Goal: Task Accomplishment & Management: Use online tool/utility

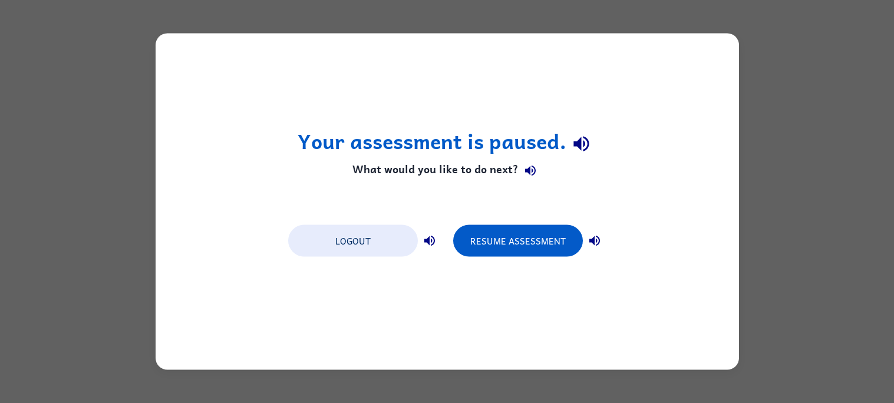
click at [593, 236] on icon "button" at bounding box center [595, 241] width 14 height 14
click at [531, 167] on icon "button" at bounding box center [530, 171] width 11 height 11
click at [584, 137] on icon "button" at bounding box center [581, 143] width 15 height 15
click at [429, 245] on icon "button" at bounding box center [430, 241] width 14 height 14
click at [555, 151] on h1 "Your assessment is paused." at bounding box center [447, 144] width 299 height 30
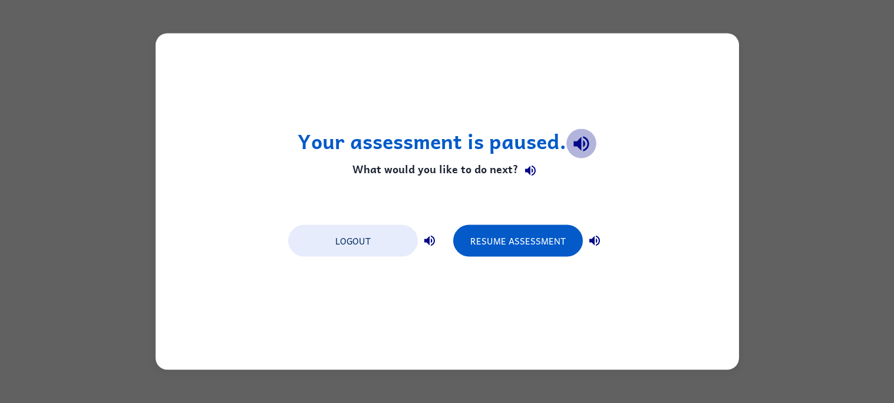
click at [574, 142] on icon "button" at bounding box center [581, 143] width 21 height 21
click at [768, 317] on div "Your assessment is paused. What would you like to do next? Logout Resume Assess…" at bounding box center [447, 201] width 894 height 403
click at [735, 62] on div "Your assessment is paused. What would you like to do next? Logout Resume Assess…" at bounding box center [448, 202] width 584 height 337
click at [716, 67] on div "Your assessment is paused. What would you like to do next? Logout Resume Assess…" at bounding box center [448, 202] width 584 height 337
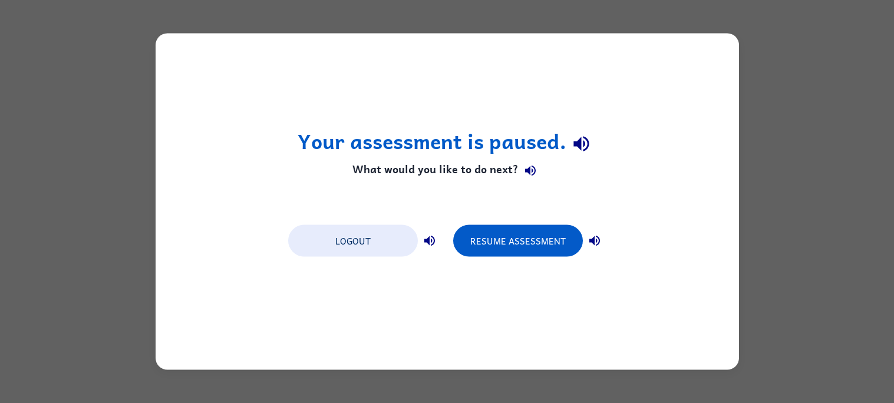
click at [716, 67] on div "Your assessment is paused. What would you like to do next? Logout Resume Assess…" at bounding box center [448, 202] width 584 height 337
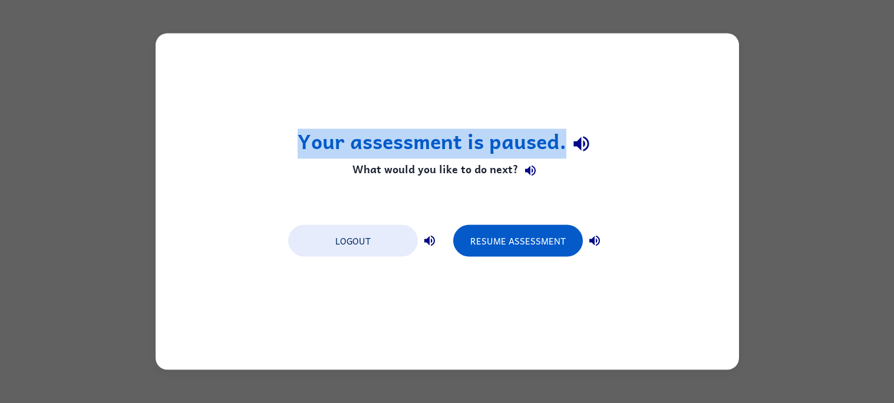
click at [716, 67] on div "Your assessment is paused. What would you like to do next? Logout Resume Assess…" at bounding box center [448, 202] width 584 height 337
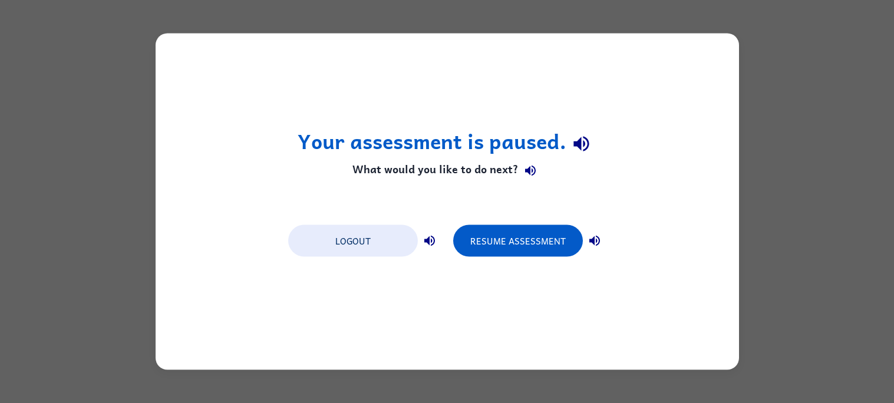
click at [716, 67] on div "Your assessment is paused. What would you like to do next? Logout Resume Assess…" at bounding box center [448, 202] width 584 height 337
